Goal: Book appointment/travel/reservation

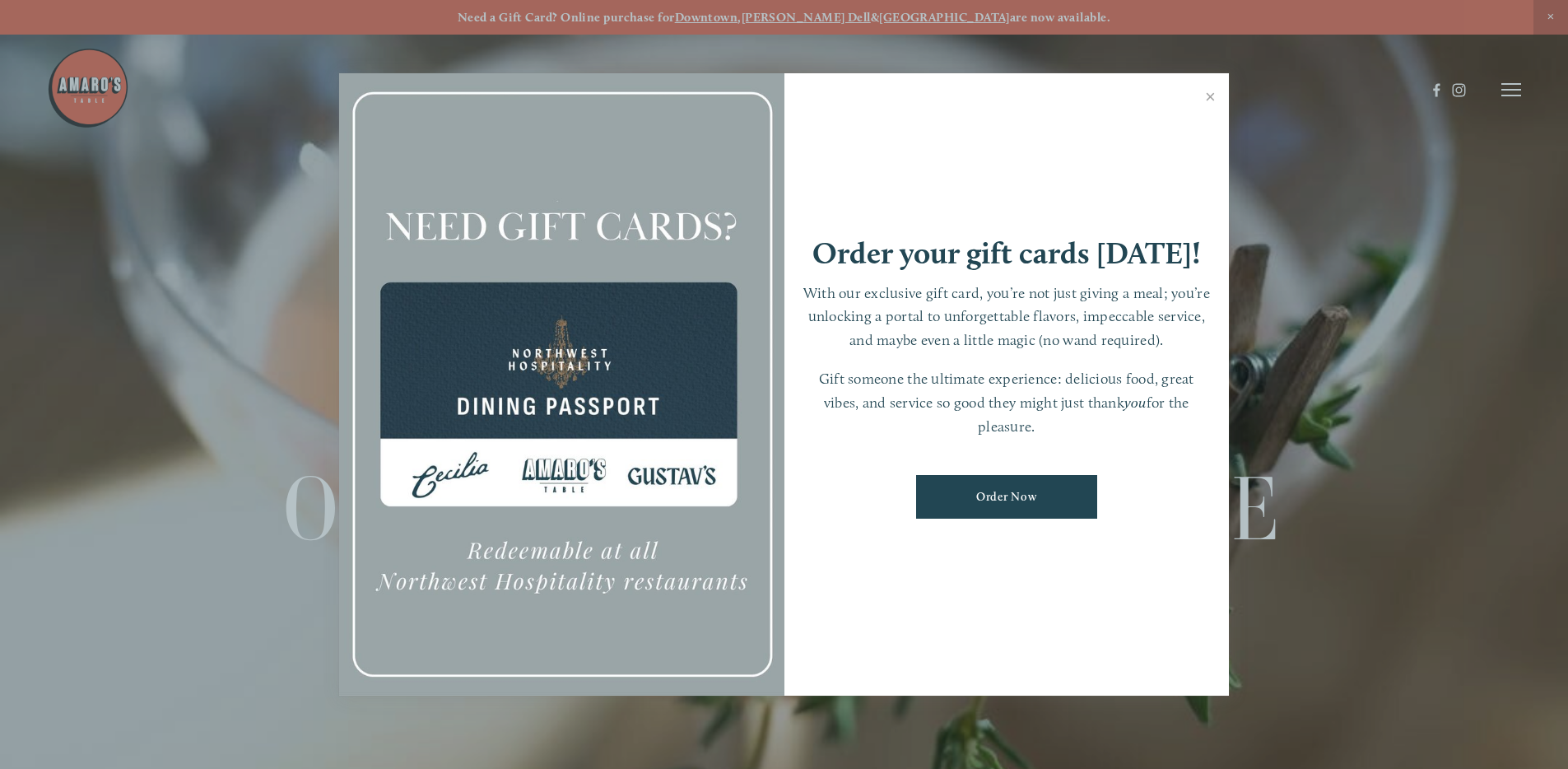
click at [1014, 502] on link "Order Now" at bounding box center [1007, 496] width 181 height 44
click at [1464, 79] on div at bounding box center [784, 384] width 1568 height 769
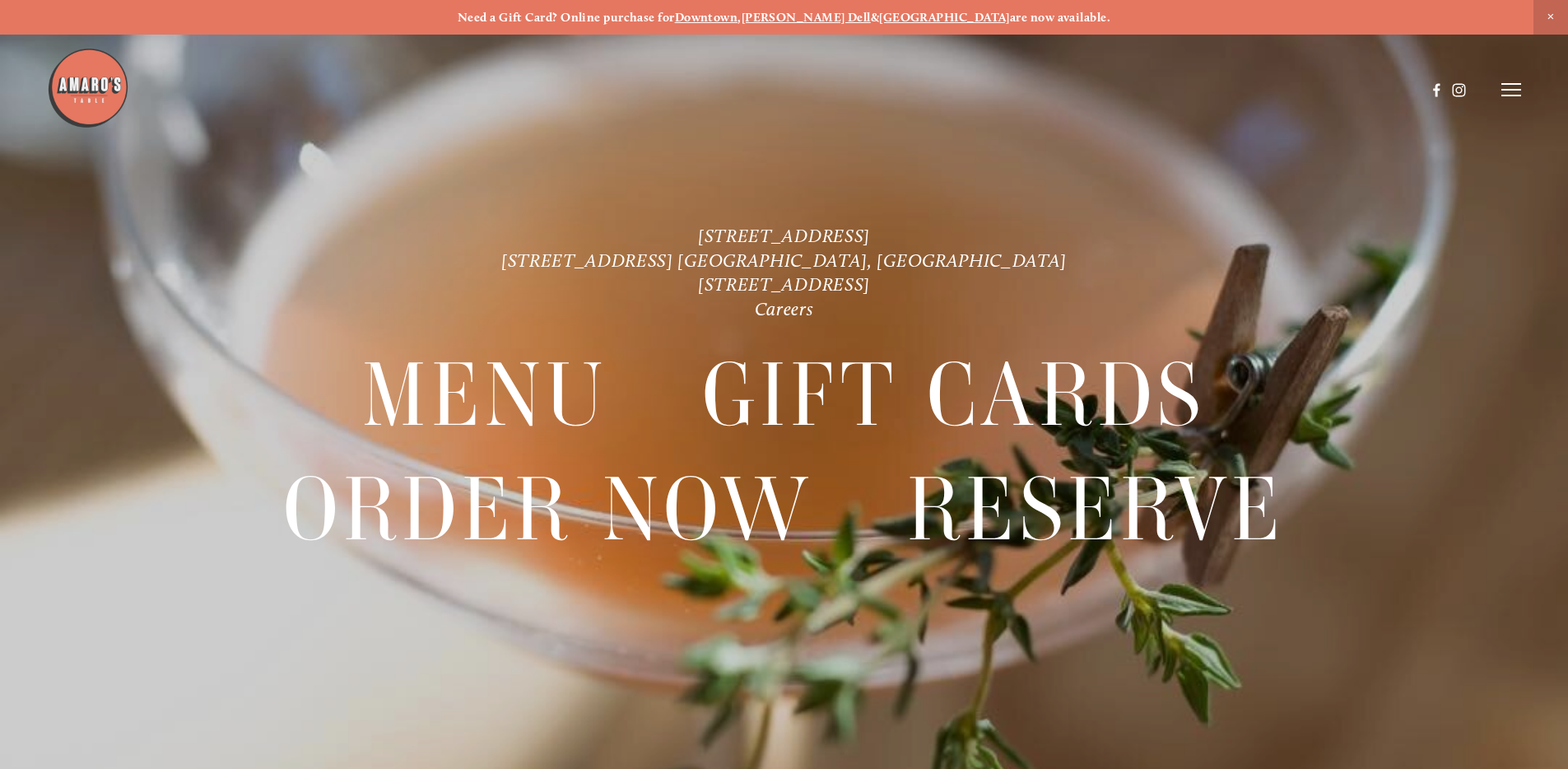
click at [1547, 20] on span "Close Announcement" at bounding box center [1550, 17] width 35 height 35
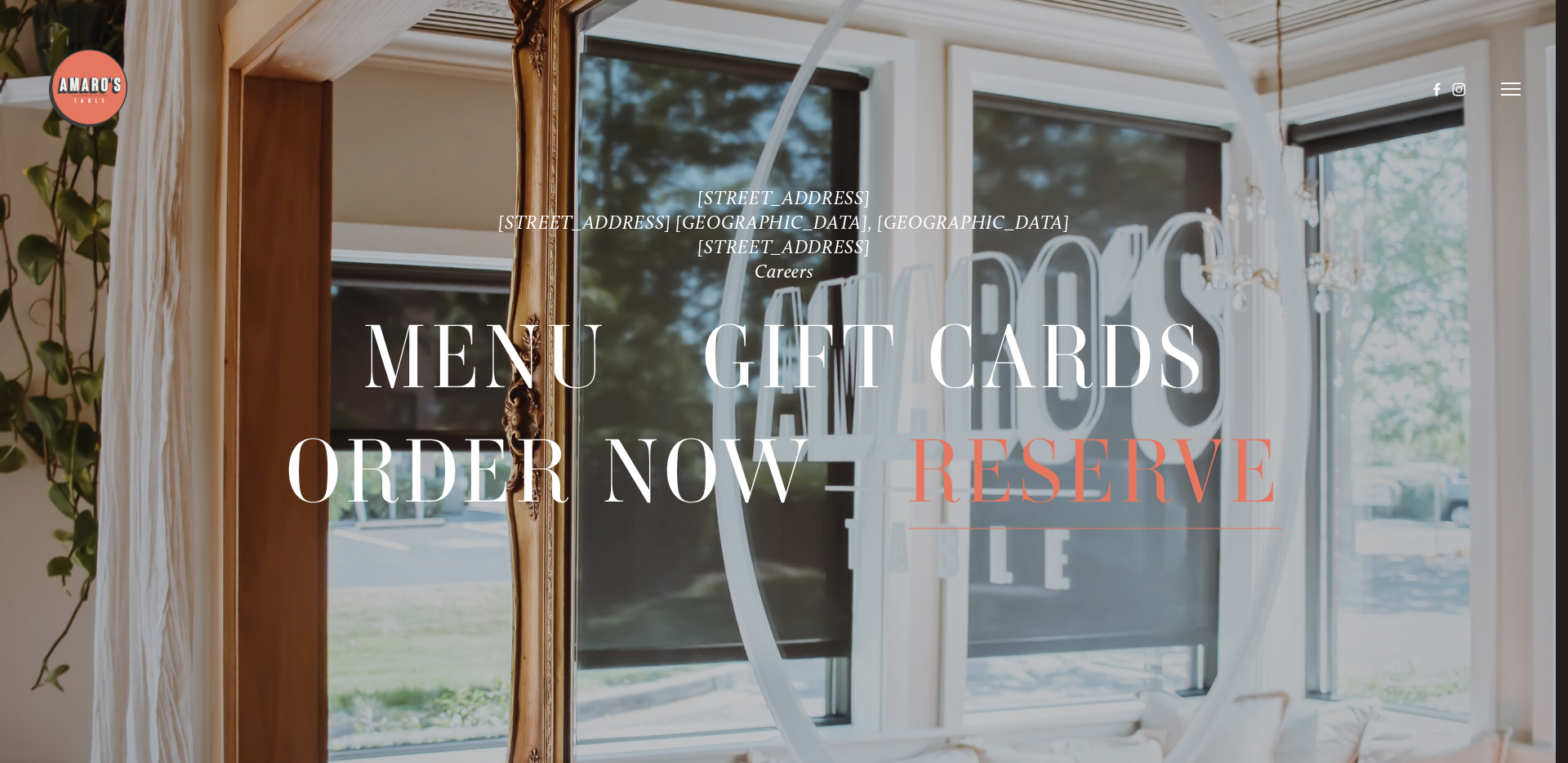
click at [1017, 463] on span "Reserve" at bounding box center [1094, 473] width 375 height 113
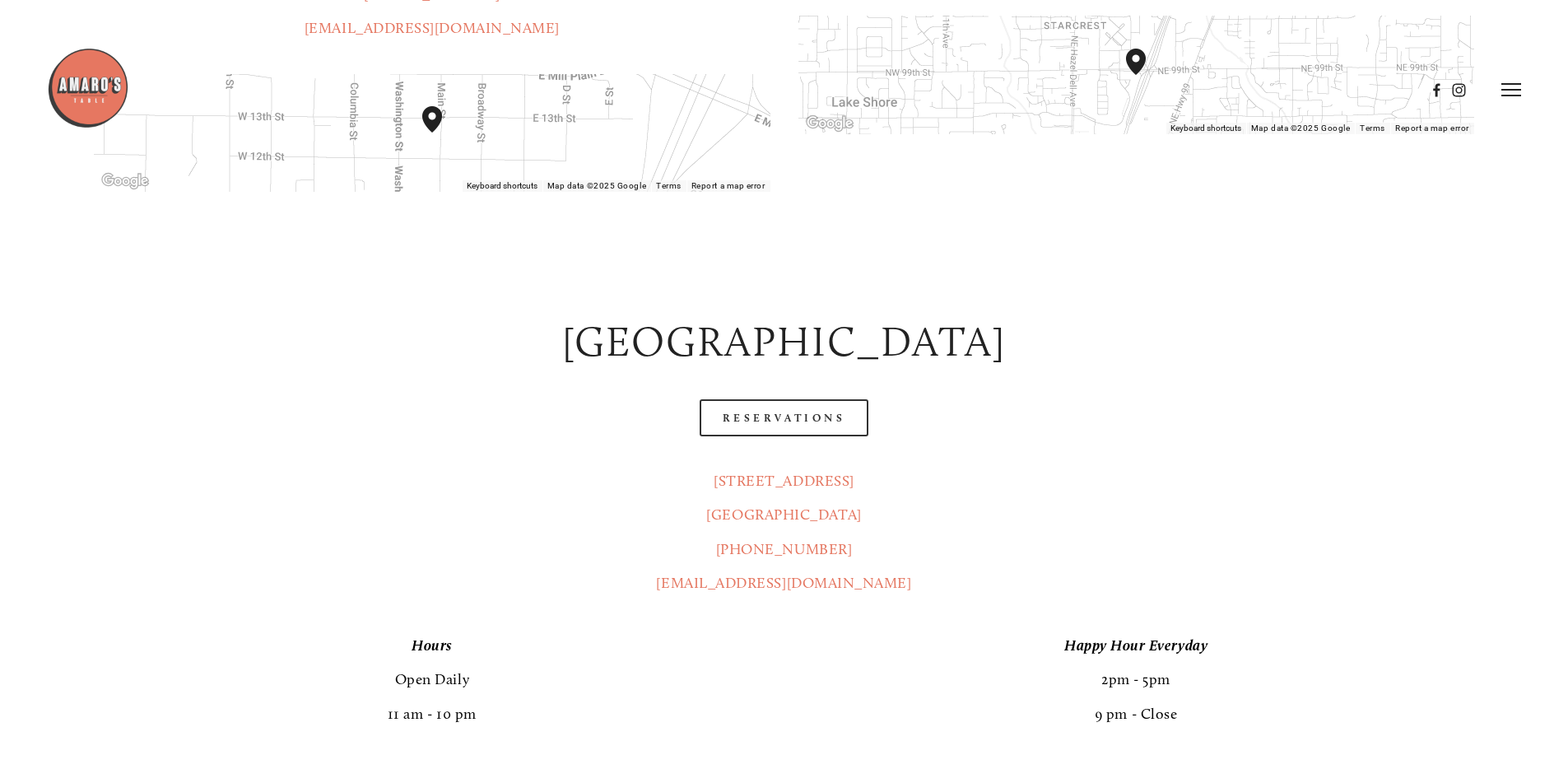
scroll to position [455, 0]
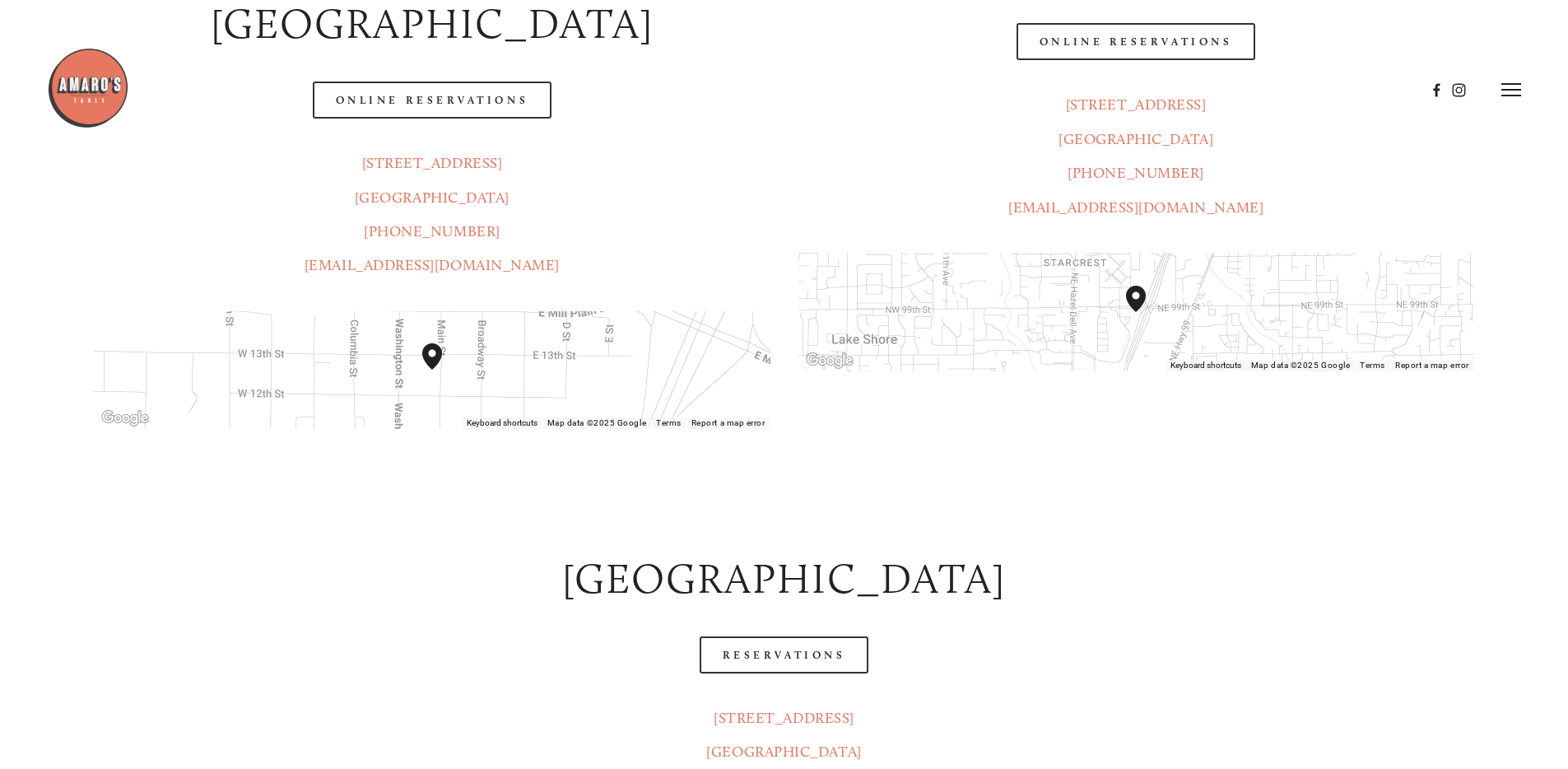
click at [450, 55] on div at bounding box center [736, 90] width 1379 height 86
click at [506, 43] on header "Menu Order Now Visit Gallery 0" at bounding box center [784, 89] width 1474 height 179
click at [415, 39] on header "Menu Order Now Visit Gallery 0" at bounding box center [784, 89] width 1474 height 179
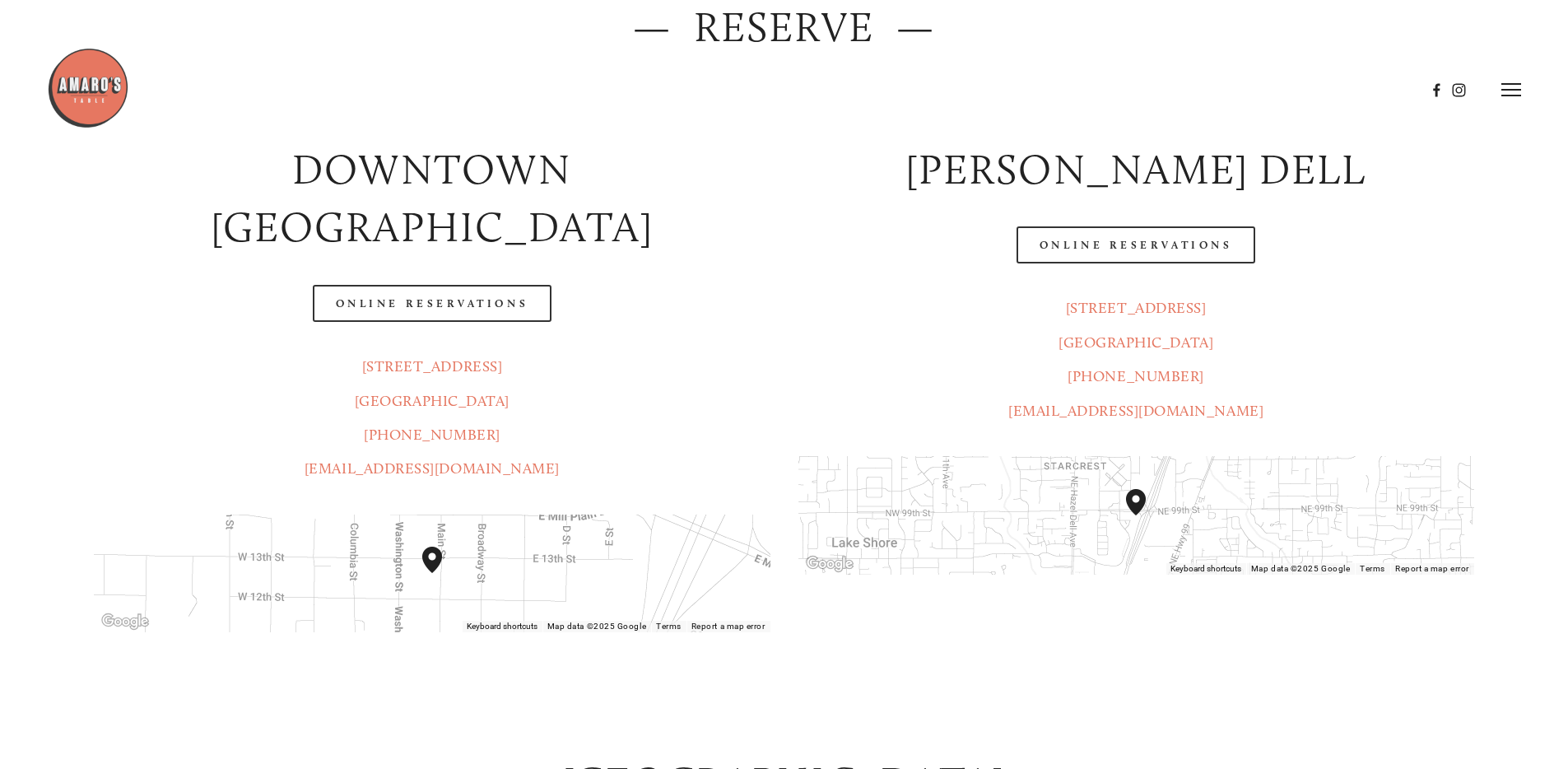
scroll to position [122, 0]
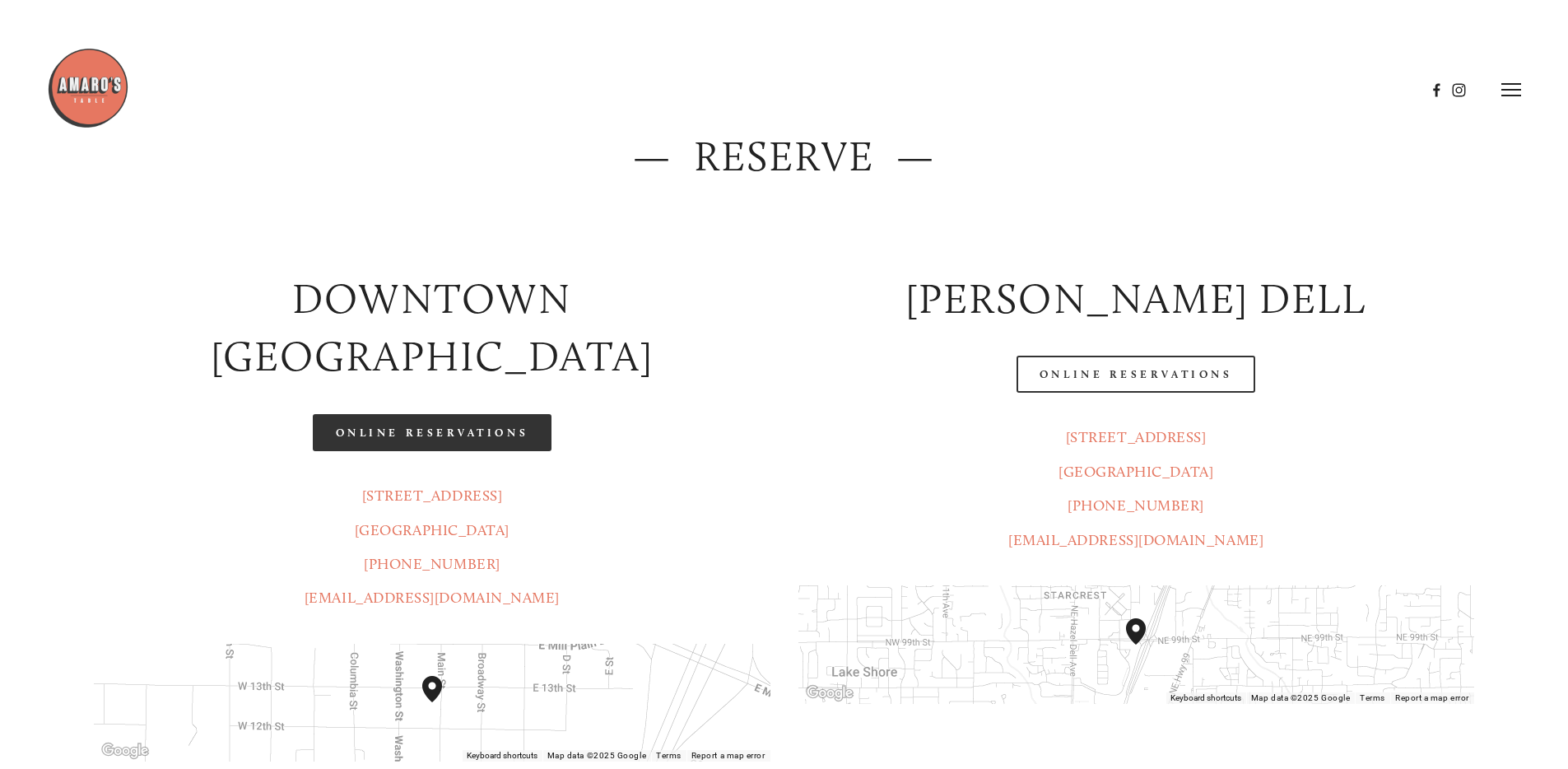
click at [428, 414] on link "Online Reservations" at bounding box center [433, 433] width 239 height 37
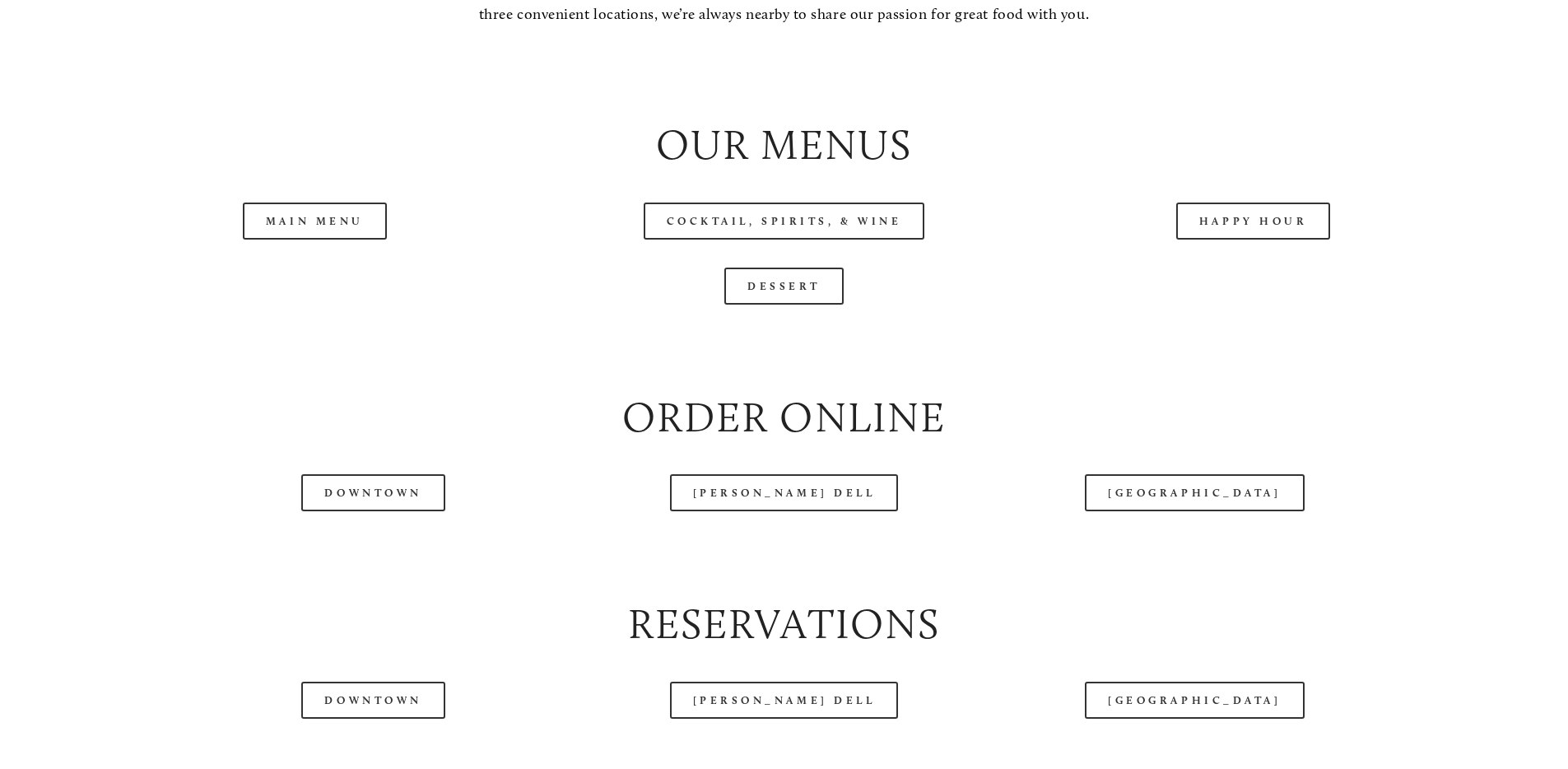
scroll to position [1799, 0]
drag, startPoint x: 355, startPoint y: 551, endPoint x: 373, endPoint y: 554, distance: 18.2
click at [356, 510] on link "Downtown" at bounding box center [373, 492] width 144 height 37
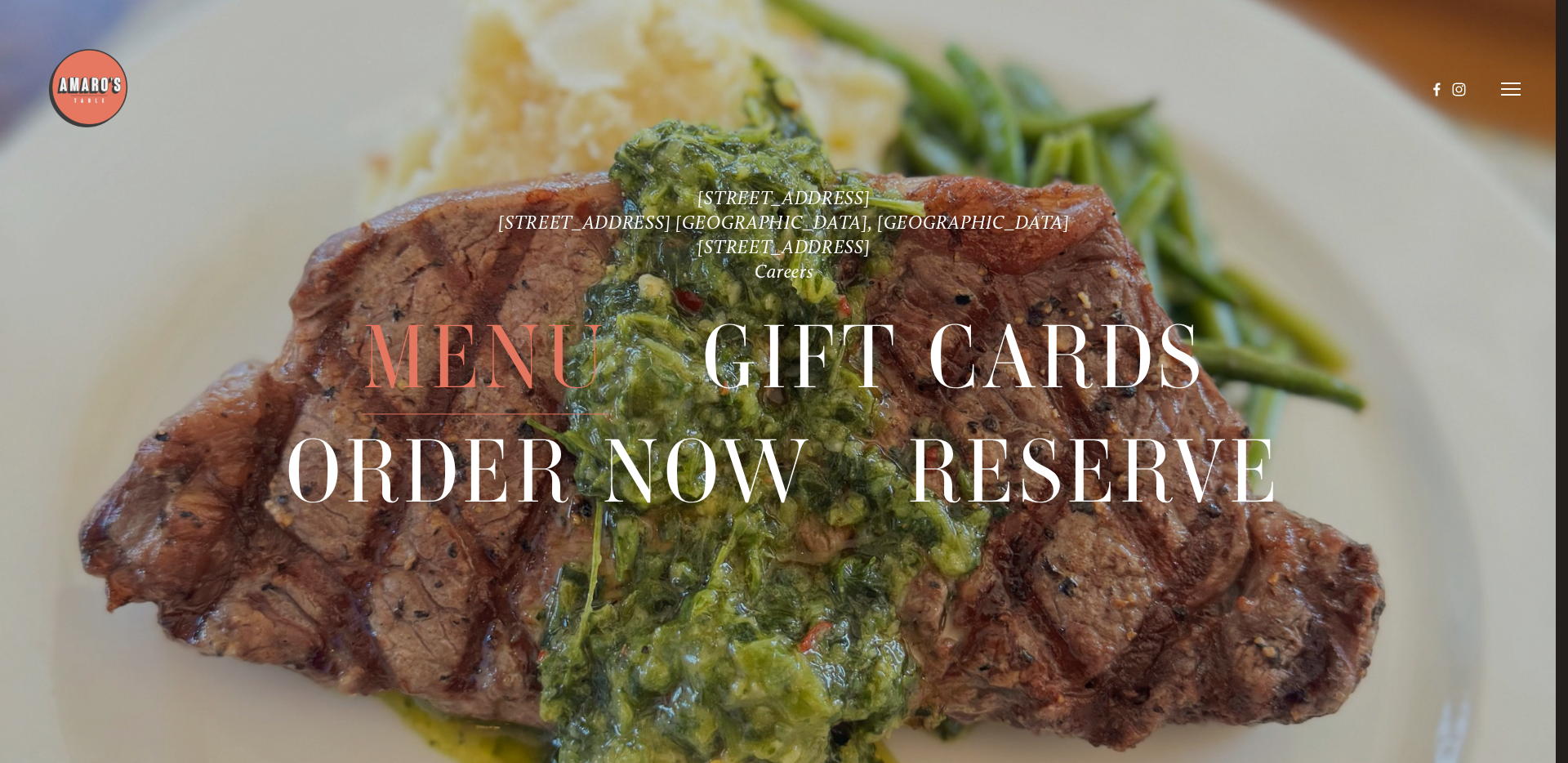
click at [514, 321] on span "Menu" at bounding box center [486, 357] width 247 height 113
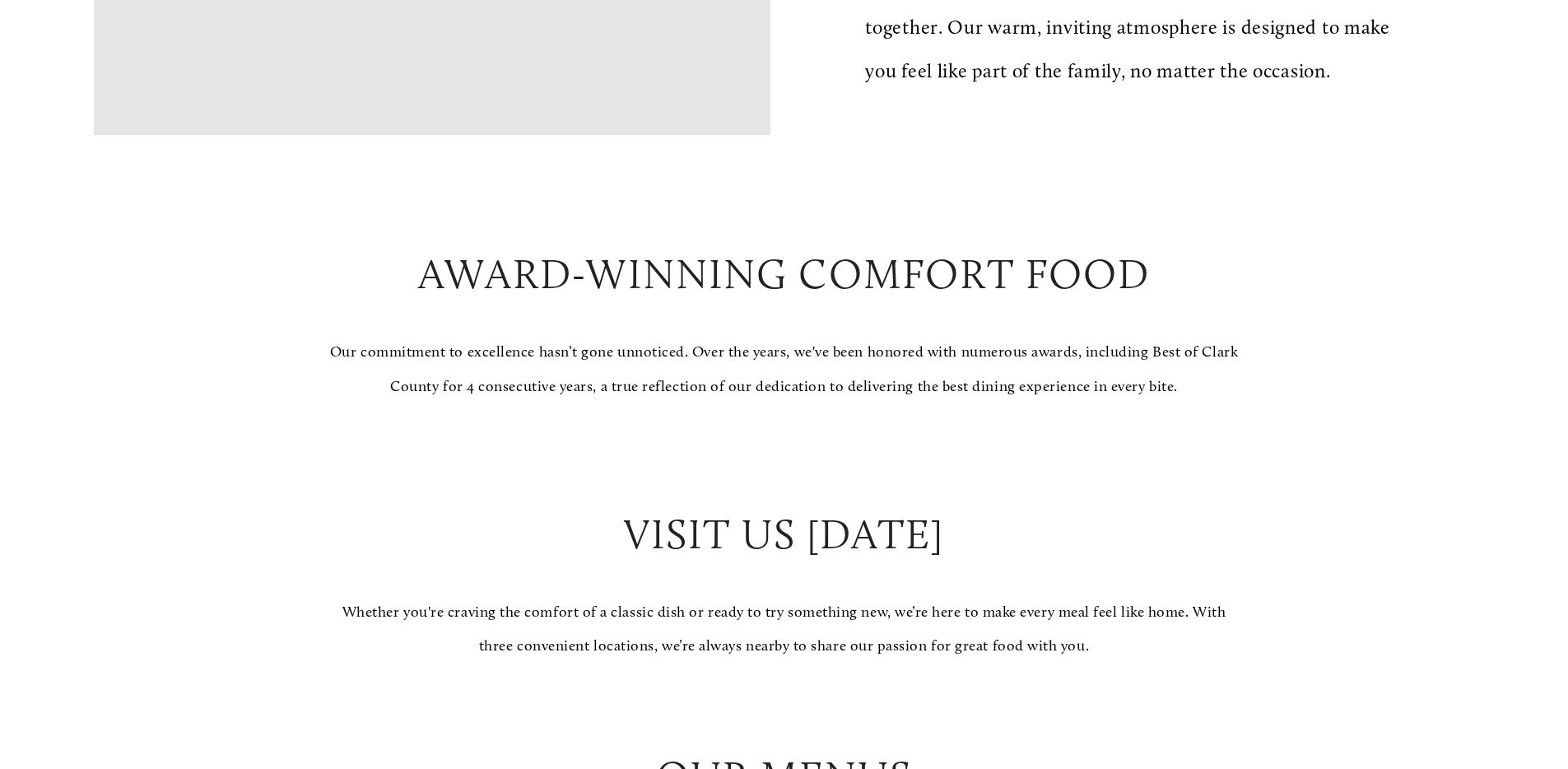
scroll to position [1565, 0]
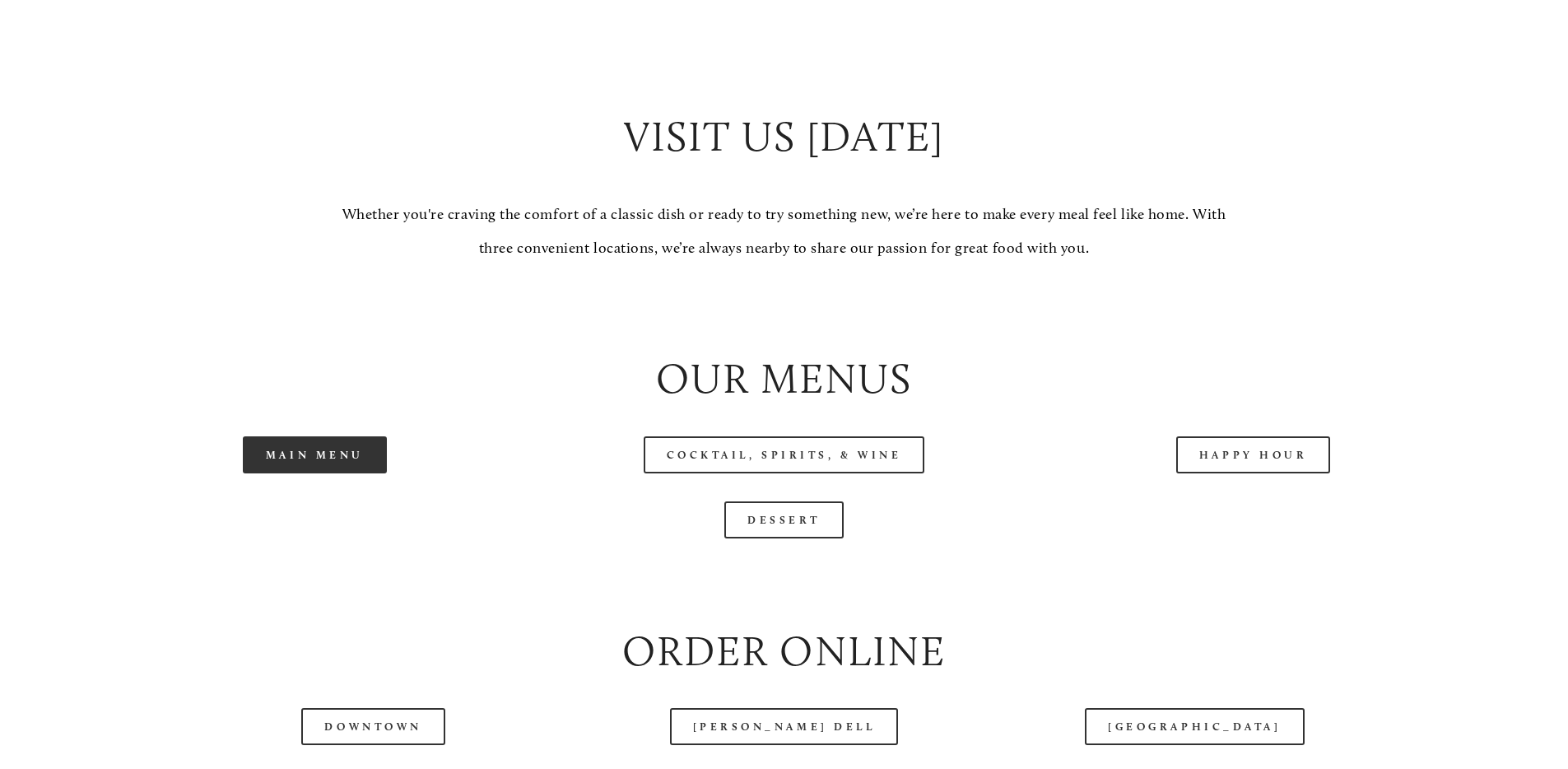
click at [342, 473] on link "Main Menu" at bounding box center [314, 455] width 144 height 37
